Goal: Communication & Community: Answer question/provide support

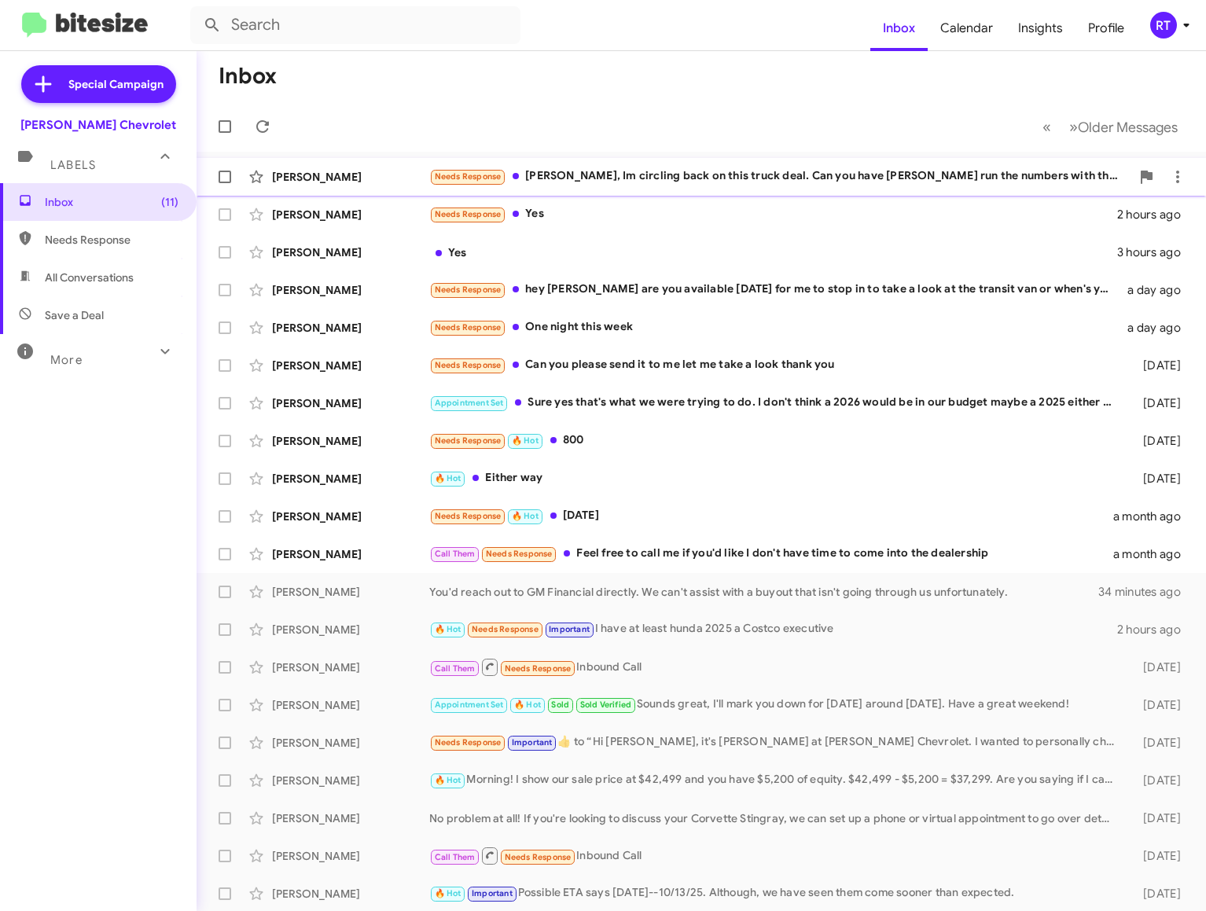
click at [674, 174] on div "Needs Response [PERSON_NAME], Im circling back on this truck deal. Can you have…" at bounding box center [779, 176] width 701 height 18
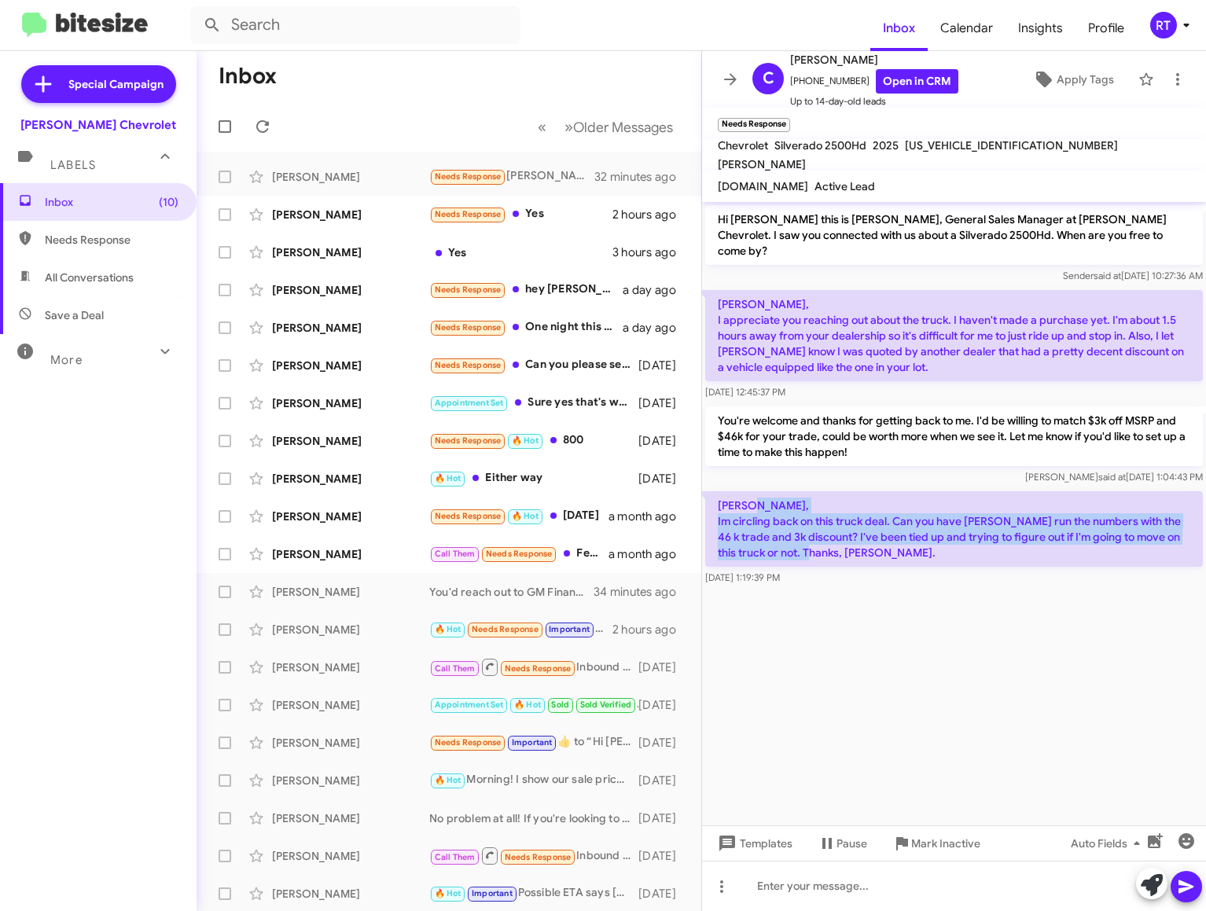
drag, startPoint x: 719, startPoint y: 513, endPoint x: 1182, endPoint y: 542, distance: 463.9
click at [1182, 542] on p "[PERSON_NAME], Im circling back on this truck deal. Can you have [PERSON_NAME] …" at bounding box center [954, 528] width 498 height 75
copy p "Im circling back on this truck deal. Can you have [PERSON_NAME] run the numbers…"
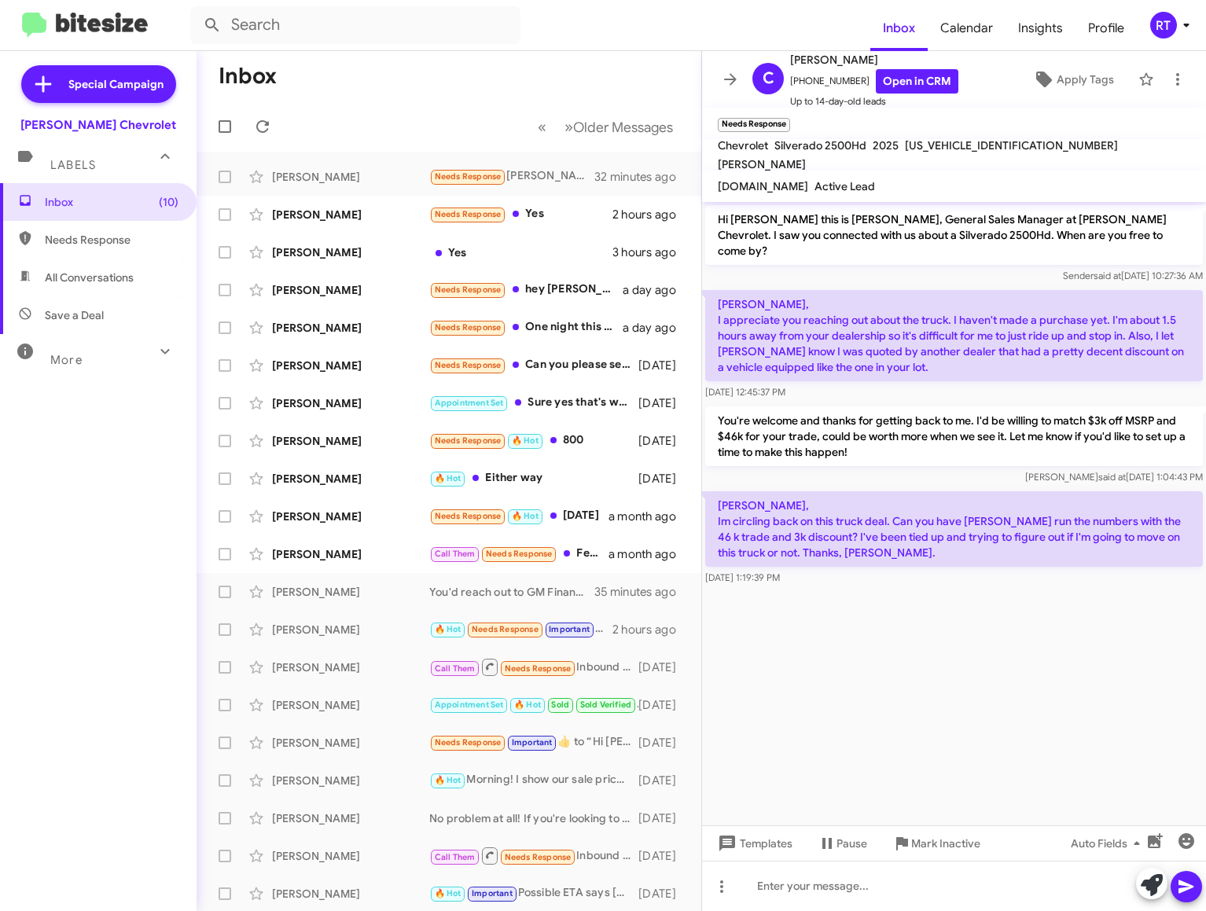
click at [805, 622] on cdk-virtual-scroll-viewport "Hi [PERSON_NAME] this is [PERSON_NAME], General Sales Manager at [PERSON_NAME] …" at bounding box center [954, 513] width 504 height 623
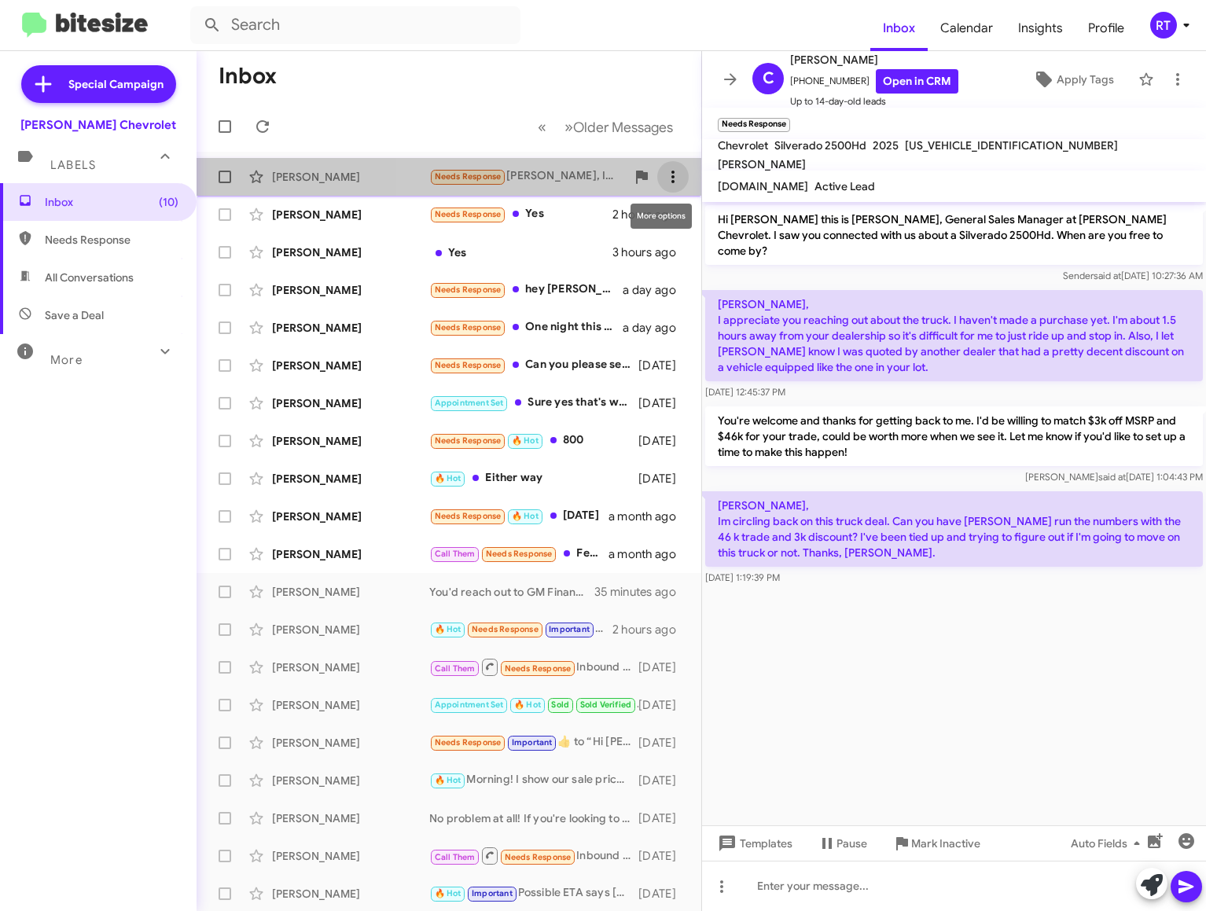
click at [663, 178] on icon at bounding box center [672, 176] width 19 height 19
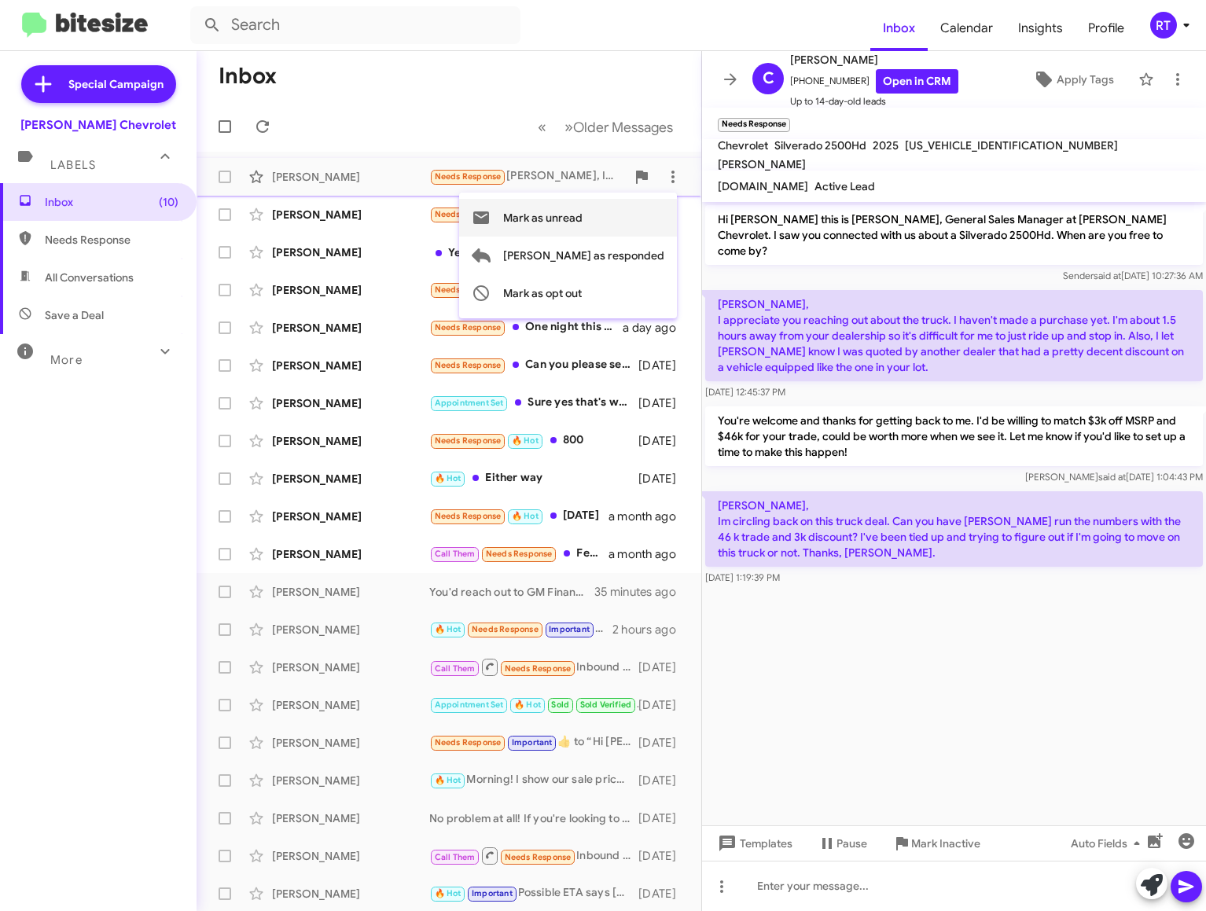
click at [582, 226] on span "Mark as unread" at bounding box center [542, 218] width 79 height 38
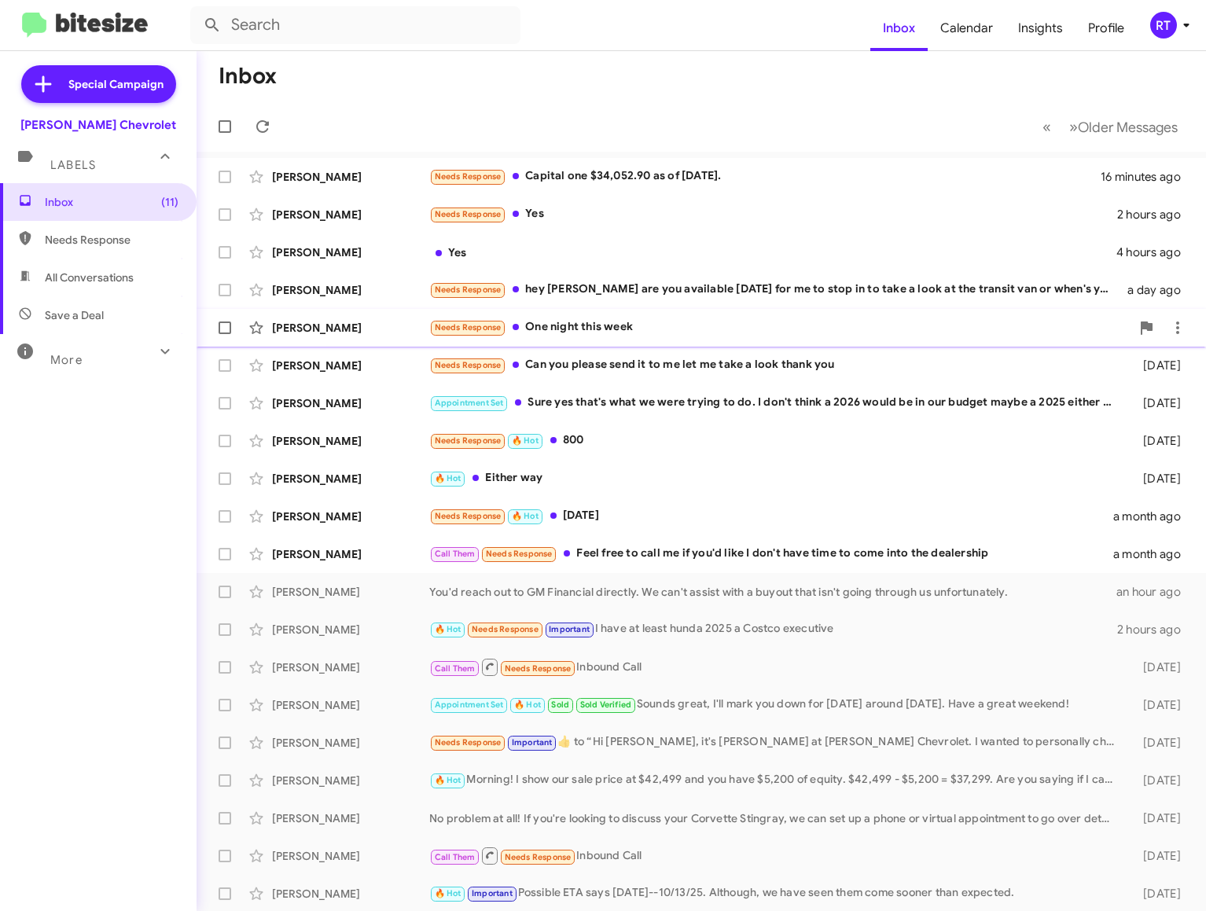
click at [575, 325] on div "Needs Response One night this week" at bounding box center [779, 327] width 701 height 18
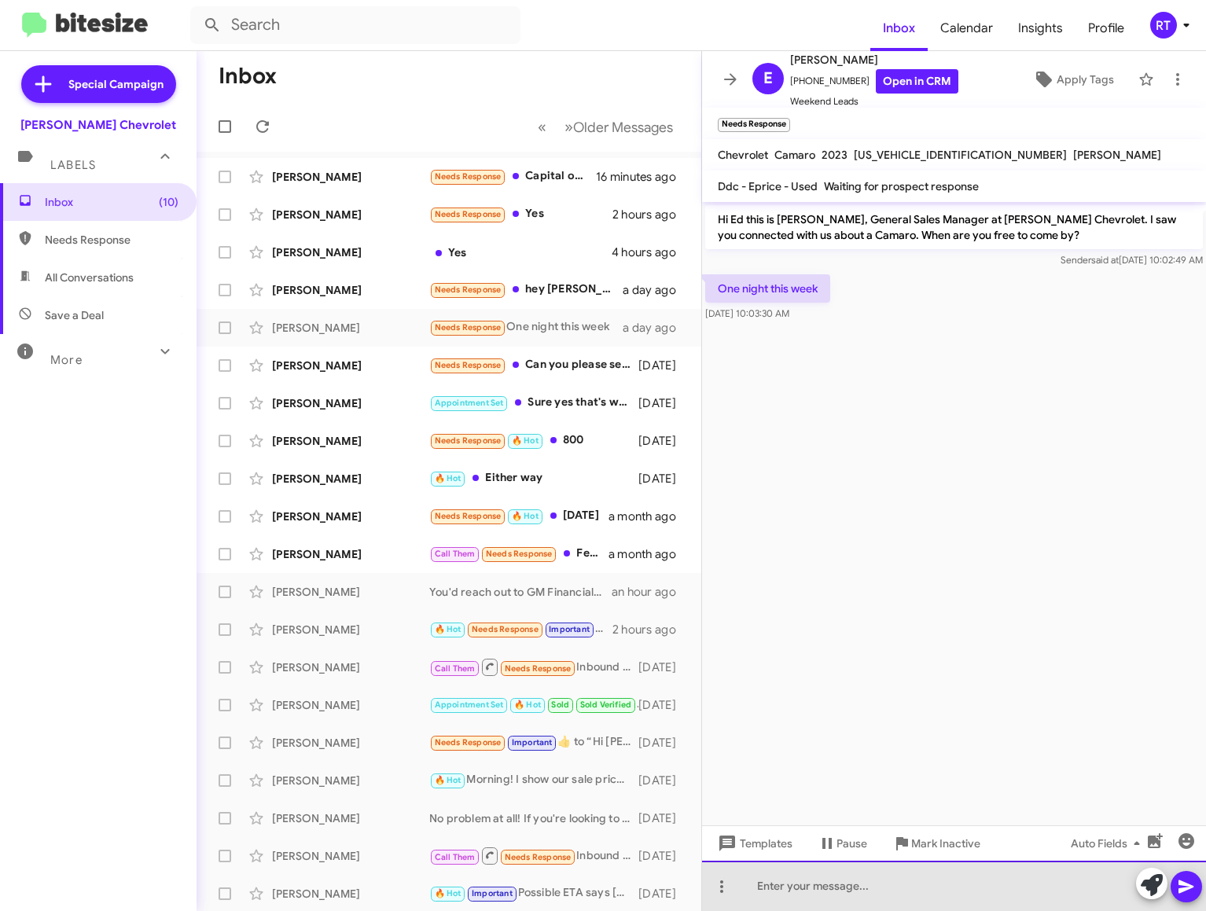
click at [760, 887] on div at bounding box center [954, 886] width 504 height 50
